Goal: Transaction & Acquisition: Purchase product/service

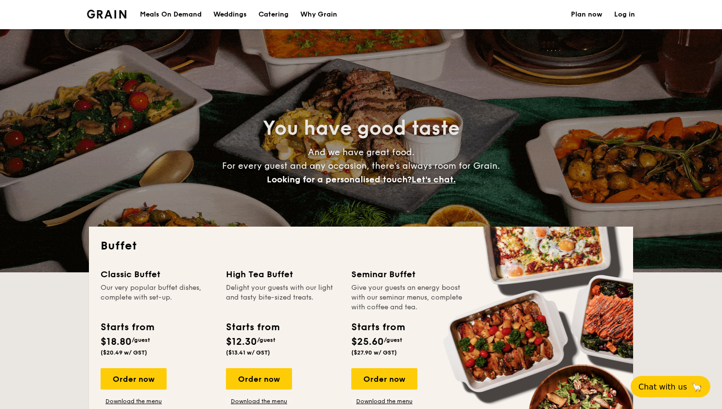
select select
click at [177, 13] on div "Meals On Demand" at bounding box center [171, 14] width 62 height 29
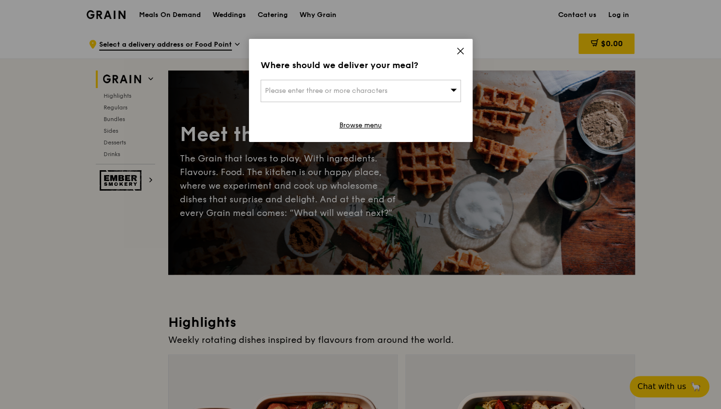
click at [458, 52] on icon at bounding box center [460, 51] width 9 height 9
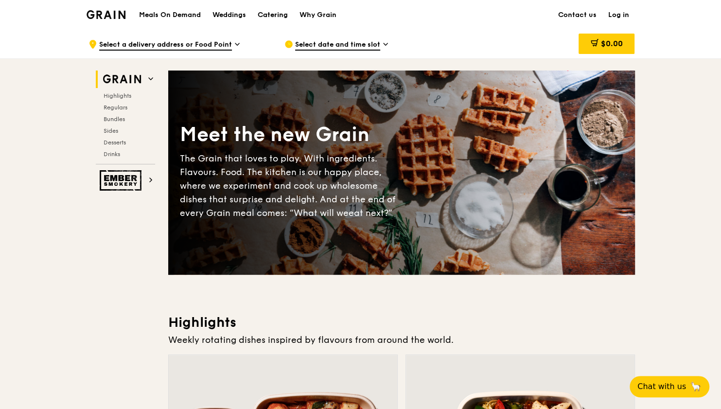
click at [278, 16] on div "Catering" at bounding box center [273, 14] width 30 height 29
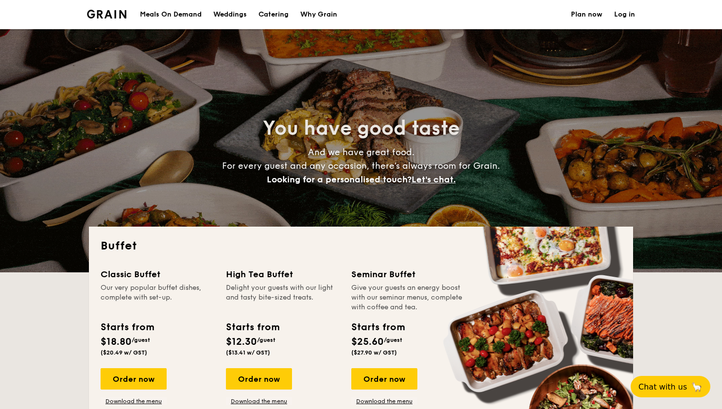
select select
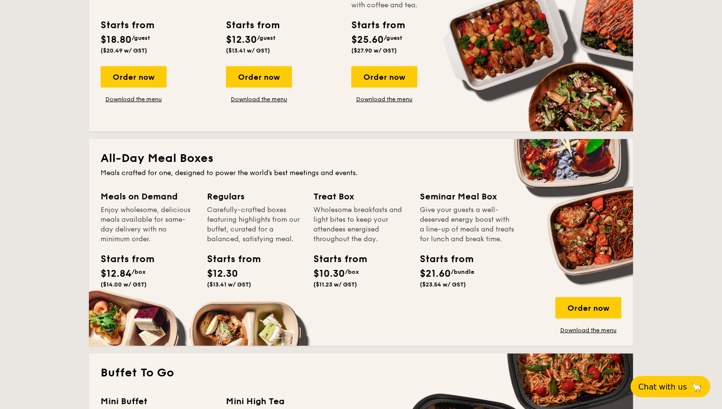
scroll to position [306, 0]
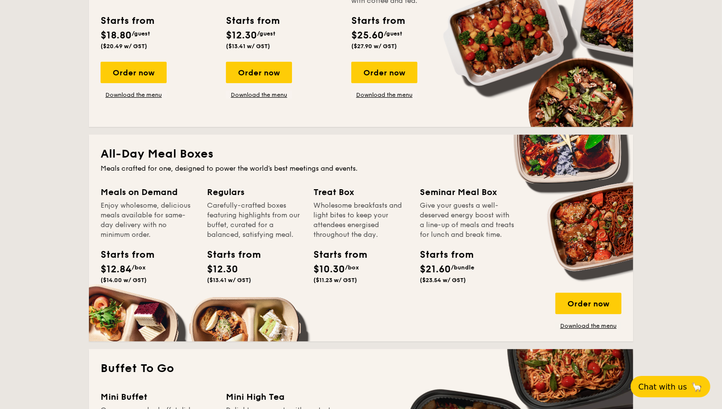
drag, startPoint x: 482, startPoint y: 277, endPoint x: 418, endPoint y: 208, distance: 93.6
click at [418, 208] on div "Meals on Demand Enjoy wholesome, delicious meals available for same-day deliver…" at bounding box center [361, 257] width 521 height 144
click at [418, 208] on div "Treat Box Wholesome breakfasts and light bites to keep your attendees energised…" at bounding box center [366, 247] width 106 height 125
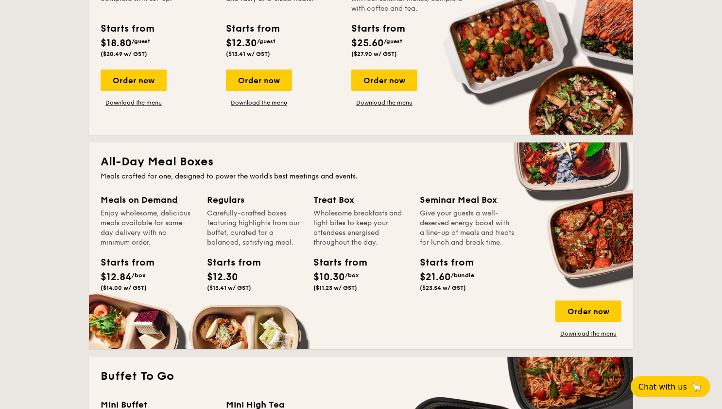
scroll to position [300, 0]
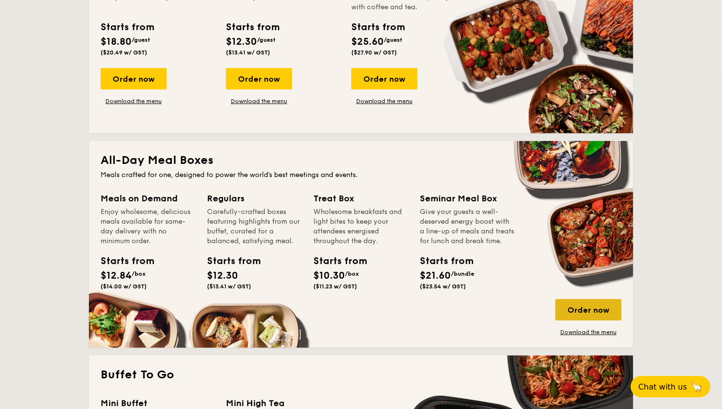
click at [598, 307] on div "Order now" at bounding box center [589, 309] width 66 height 21
